Goal: Transaction & Acquisition: Purchase product/service

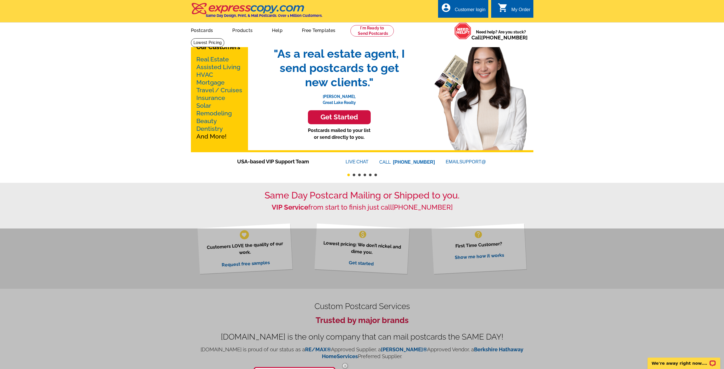
click at [465, 10] on div "Customer login" at bounding box center [470, 11] width 31 height 8
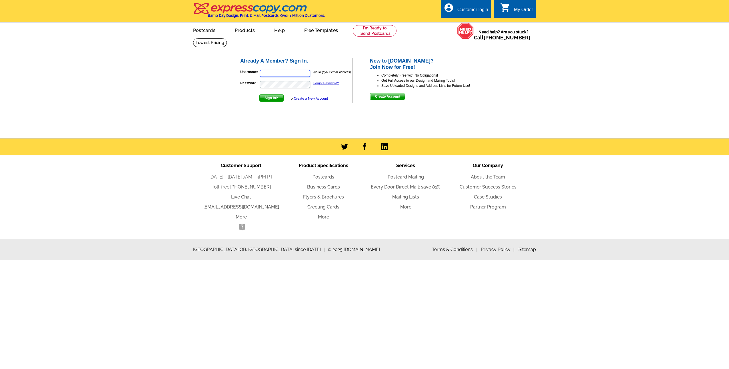
click at [265, 73] on input "Username:" at bounding box center [285, 73] width 50 height 7
type input "MuchoSuccesso@gmail.com"
click at [277, 98] on img "submit" at bounding box center [277, 98] width 3 height 3
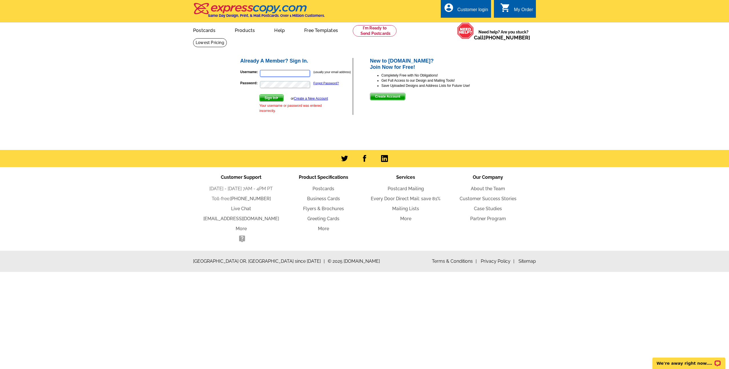
click at [287, 73] on input "Username:" at bounding box center [285, 73] width 50 height 7
type input "NkengAlemanji@gmail.com"
click at [259, 94] on button "Sign In" at bounding box center [271, 97] width 24 height 7
click at [289, 73] on input "Username:" at bounding box center [285, 73] width 50 height 7
type input "SongsFromAbove@gmail.com"
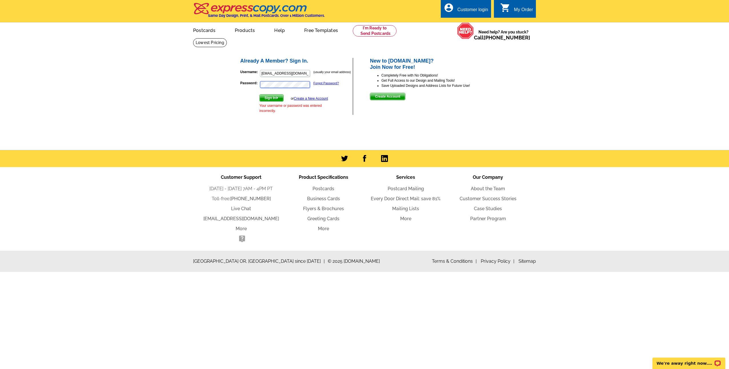
click at [259, 94] on button "Sign In" at bounding box center [271, 97] width 24 height 7
click at [287, 75] on input "Username:" at bounding box center [285, 73] width 50 height 7
drag, startPoint x: 293, startPoint y: 73, endPoint x: 296, endPoint y: 74, distance: 3.3
click at [296, 74] on input "kolekolemanji@gmaqil.com" at bounding box center [285, 73] width 50 height 7
type input "kolekolemanji@gmail.com"
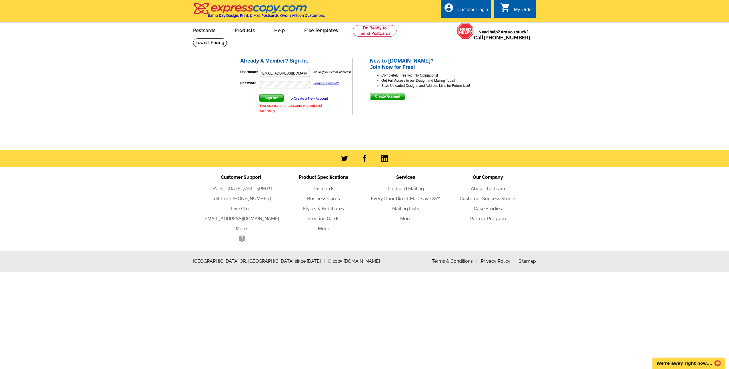
click at [278, 100] on span "Sign In" at bounding box center [272, 98] width 24 height 7
click at [254, 10] on img at bounding box center [250, 9] width 114 height 12
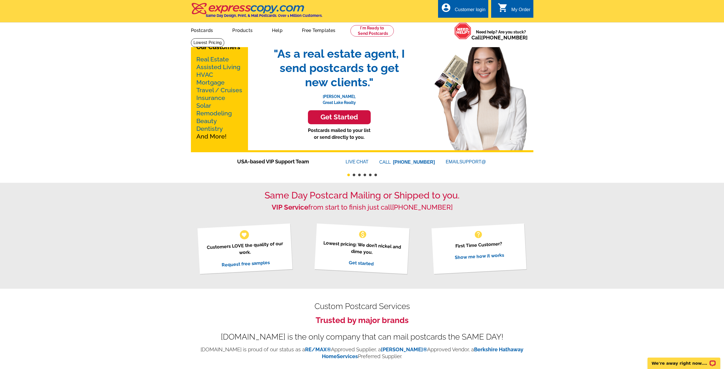
click at [207, 93] on link "Travel / Cruises" at bounding box center [219, 90] width 46 height 7
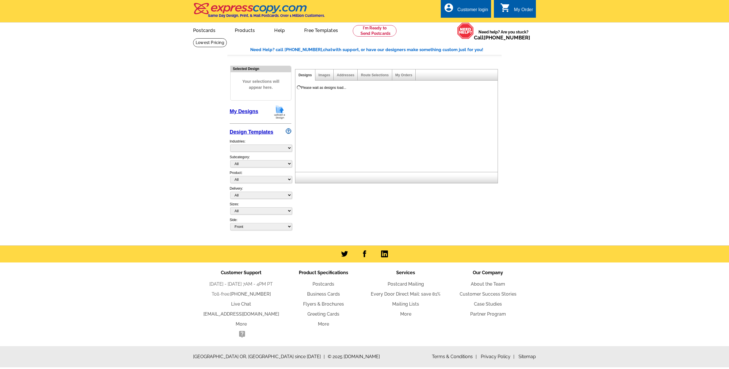
select select "759"
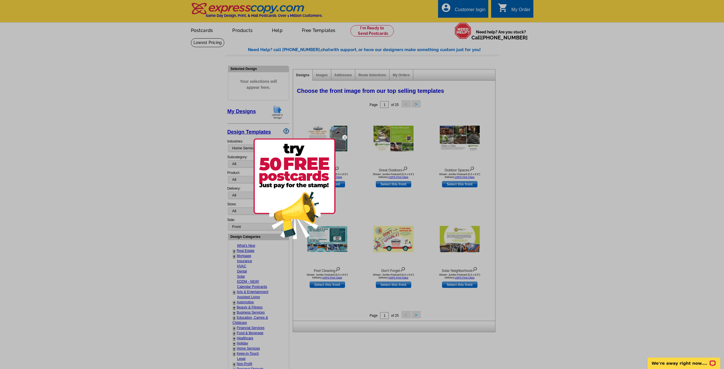
click at [344, 136] on img at bounding box center [345, 137] width 17 height 17
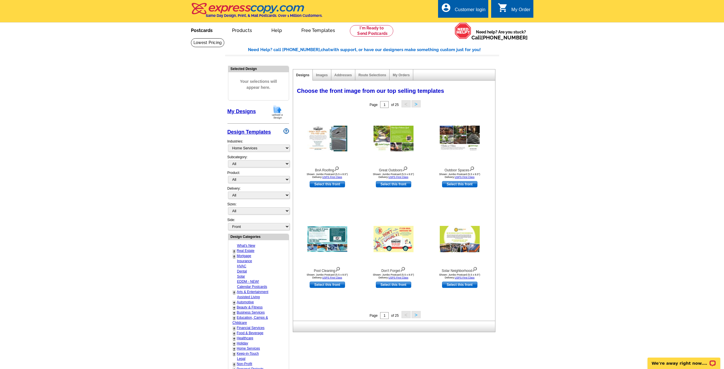
click at [206, 30] on link "Postcards" at bounding box center [202, 29] width 40 height 13
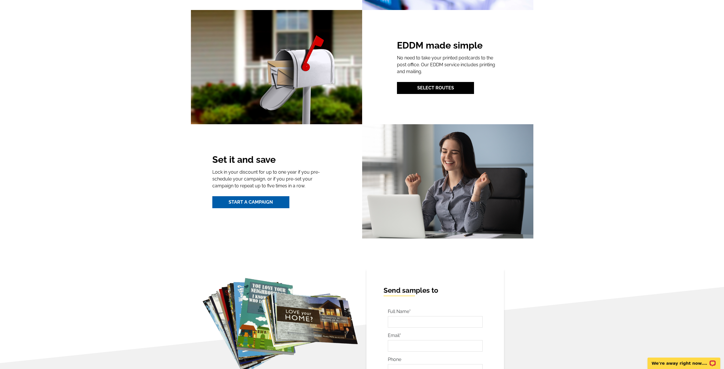
scroll to position [799, 0]
